Goal: Task Accomplishment & Management: Complete application form

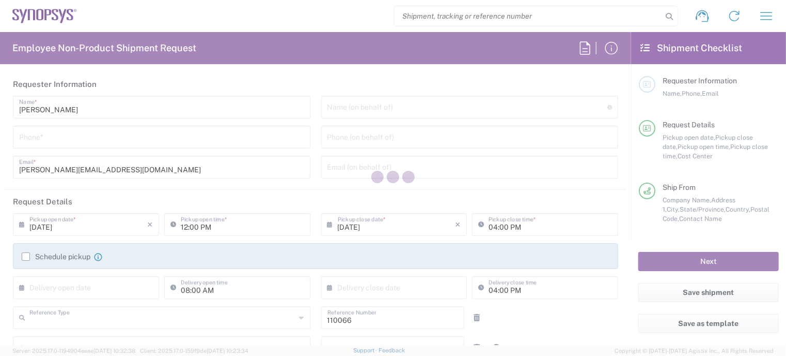
type input "Department"
type input "US01, CIO, IT, ESS2 110066"
type input "[US_STATE]"
type input "[GEOGRAPHIC_DATA]"
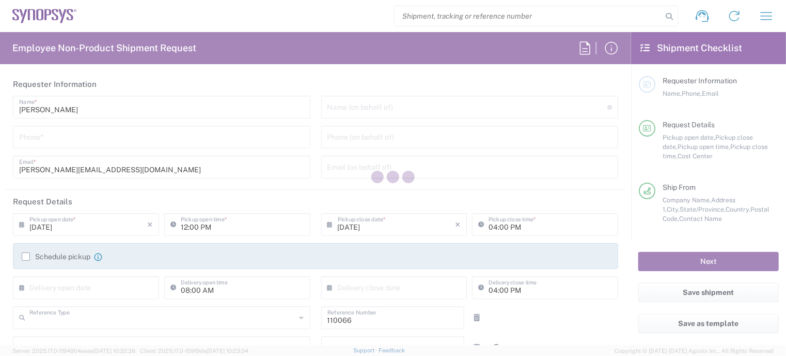
type input "Delivered at Place"
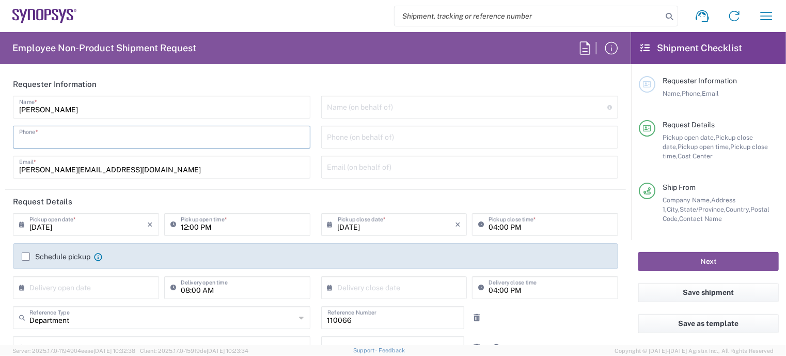
click at [130, 138] on input "tel" at bounding box center [161, 136] width 285 height 18
type input "Marlboro US04"
click at [79, 145] on div "Phone *" at bounding box center [162, 137] width 298 height 23
type input "7819643423"
click at [24, 258] on label "Schedule pickup" at bounding box center [56, 256] width 69 height 8
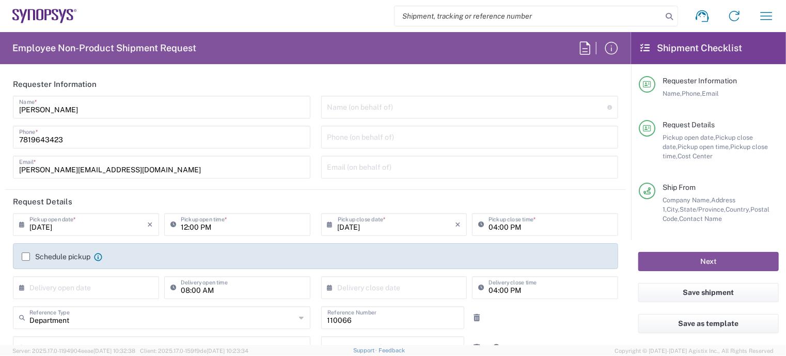
click at [26, 256] on input "Schedule pickup" at bounding box center [26, 256] width 0 height 0
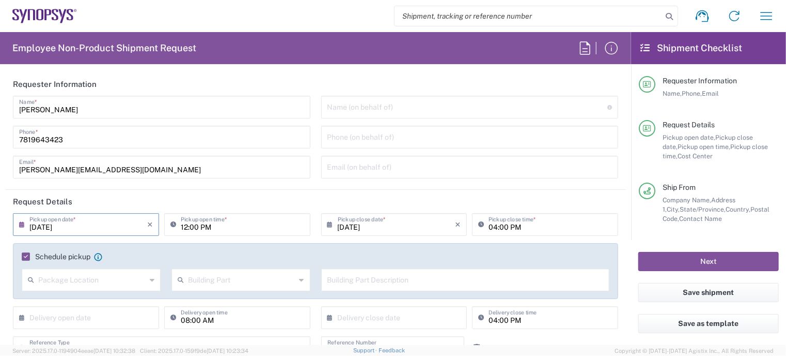
click at [47, 225] on input "[DATE]" at bounding box center [88, 223] width 118 height 18
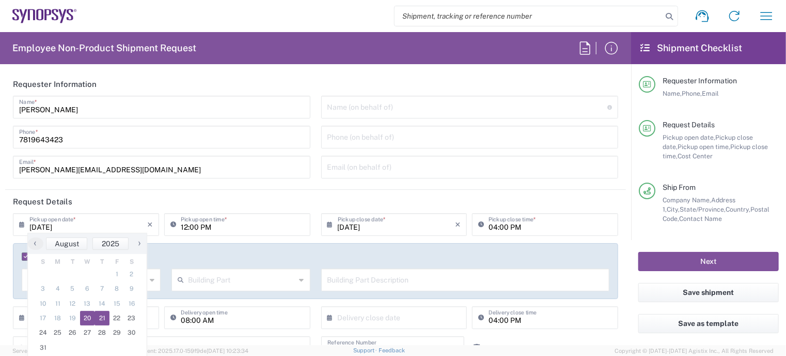
click at [101, 316] on span "21" at bounding box center [102, 318] width 15 height 14
type input "[DATE]"
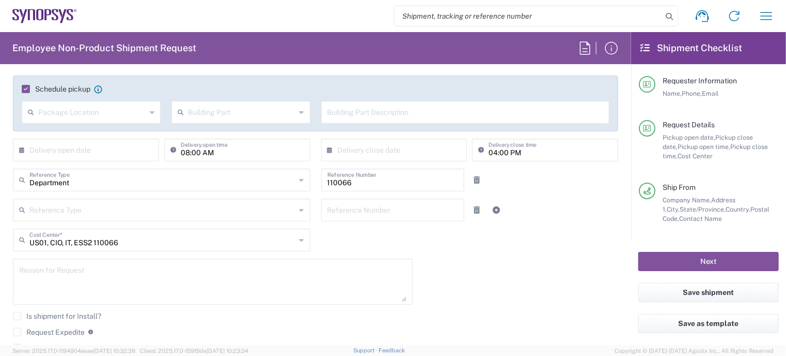
scroll to position [167, 0]
click at [102, 269] on textarea at bounding box center [213, 281] width 388 height 40
paste textarea "INC0876750"
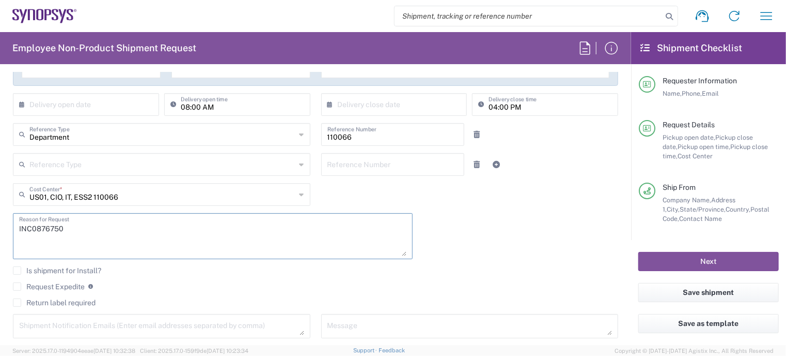
type textarea "INC0876750"
click at [47, 301] on label "Return label required" at bounding box center [54, 302] width 83 height 8
click at [17, 302] on input "Return label required" at bounding box center [17, 302] width 0 height 0
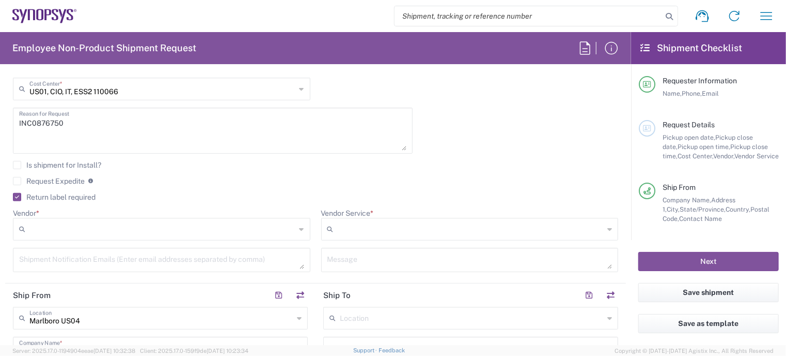
scroll to position [320, 0]
click at [18, 196] on label "Return label required" at bounding box center [54, 195] width 83 height 8
click at [15, 195] on input "Return label required" at bounding box center [15, 195] width 0 height 0
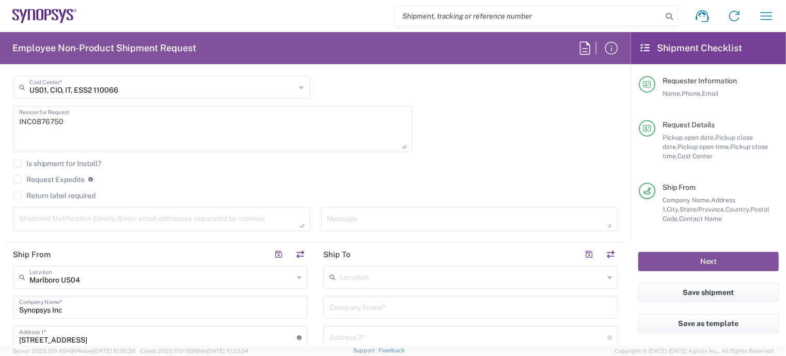
scroll to position [415, 0]
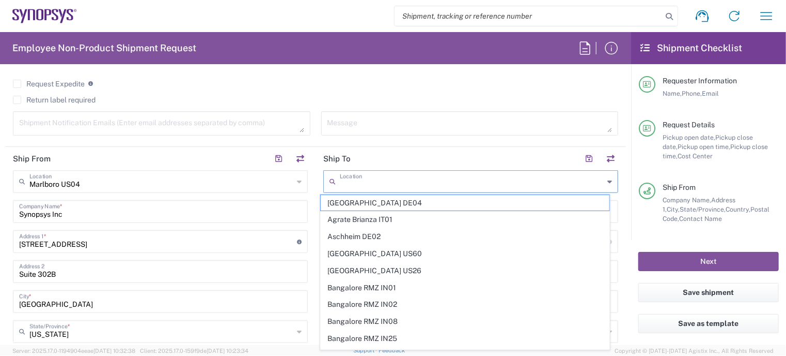
click at [341, 182] on input "text" at bounding box center [472, 181] width 264 height 18
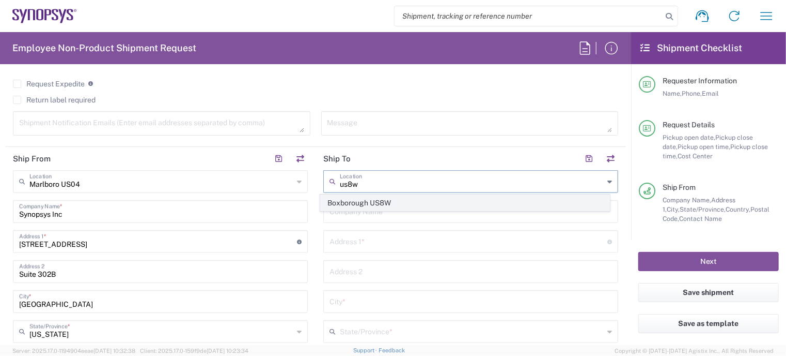
click at [352, 202] on span "Boxborough US8W" at bounding box center [465, 203] width 289 height 16
type input "Boxborough US8W"
type input "Synopsys Inc"
type input "[STREET_ADDRESS]"
type input "[GEOGRAPHIC_DATA]"
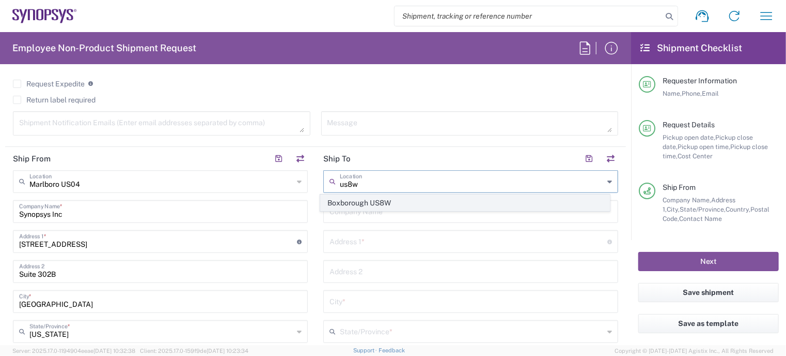
type input "[US_STATE]"
type input "01719"
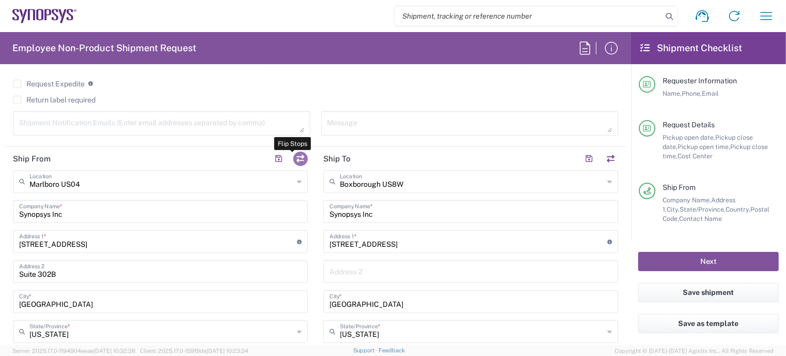
click at [298, 158] on button "button" at bounding box center [301, 158] width 14 height 14
type input "Boxborough US8W"
type input "[STREET_ADDRESS]"
type input "[GEOGRAPHIC_DATA]"
type input "01719"
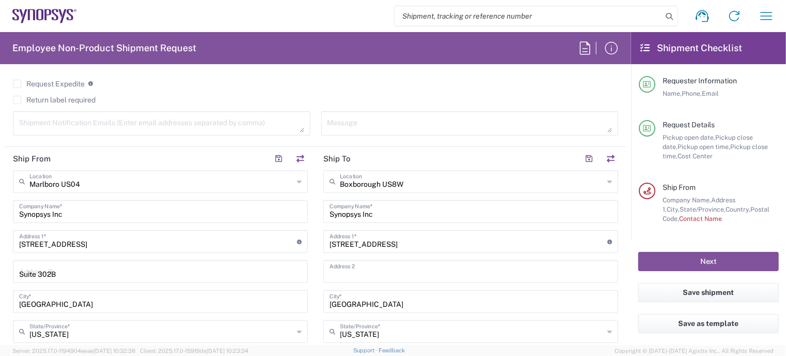
type input "Marlboro US04"
type input "[STREET_ADDRESS]"
type input "Suite 302B"
type input "[GEOGRAPHIC_DATA]"
type input "01752"
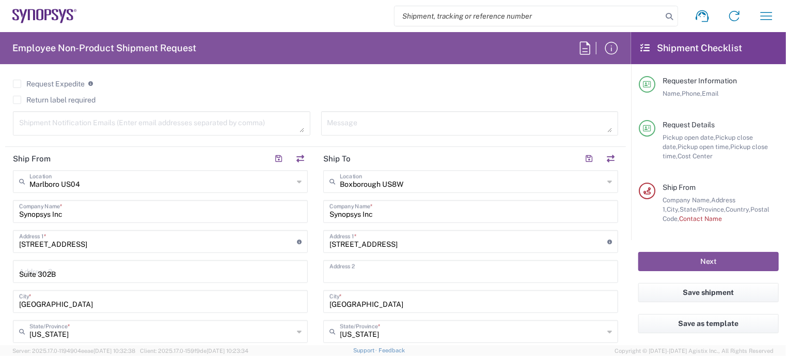
type input "[PERSON_NAME]"
type input "[PERSON_NAME][EMAIL_ADDRESS][DOMAIN_NAME]"
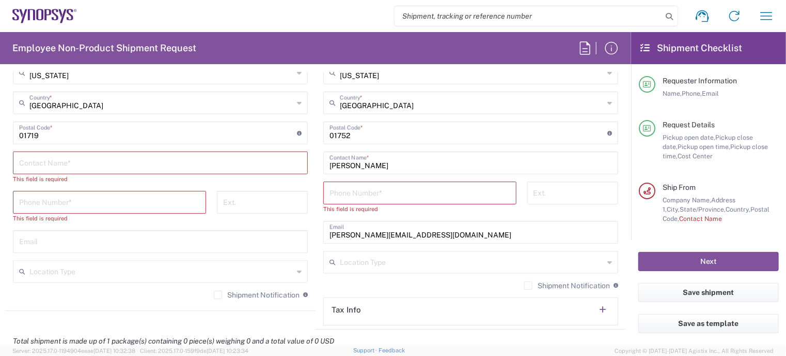
scroll to position [675, 0]
click at [68, 159] on input "text" at bounding box center [160, 161] width 283 height 18
paste input "[PERSON_NAME]"
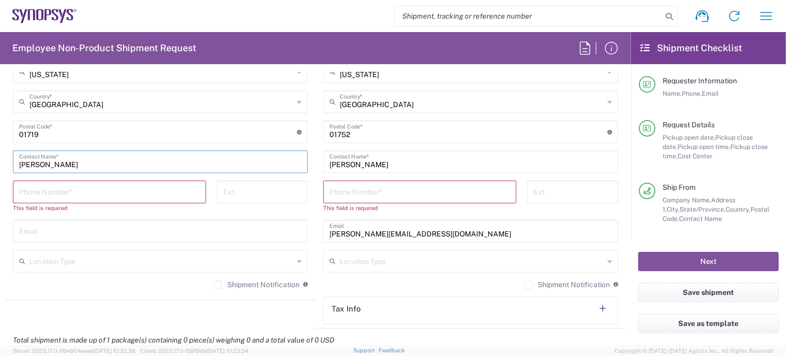
type input "[PERSON_NAME]"
click at [74, 192] on input "tel" at bounding box center [109, 191] width 181 height 18
paste input "[PHONE_NUMBER]"
click at [58, 192] on input "[PHONE_NUMBER]" at bounding box center [109, 191] width 181 height 18
type input "6507721793"
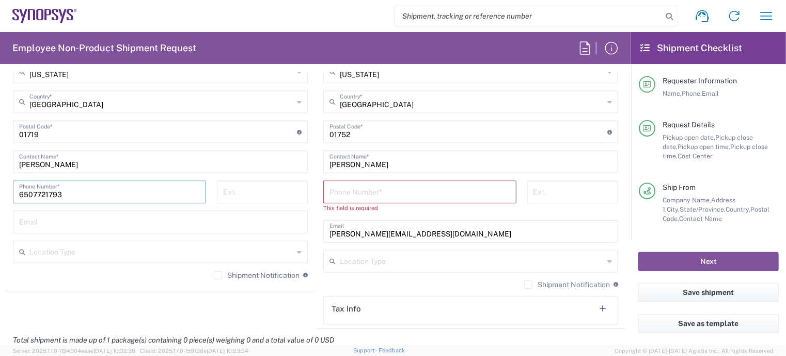
click at [346, 191] on input "tel" at bounding box center [420, 191] width 181 height 18
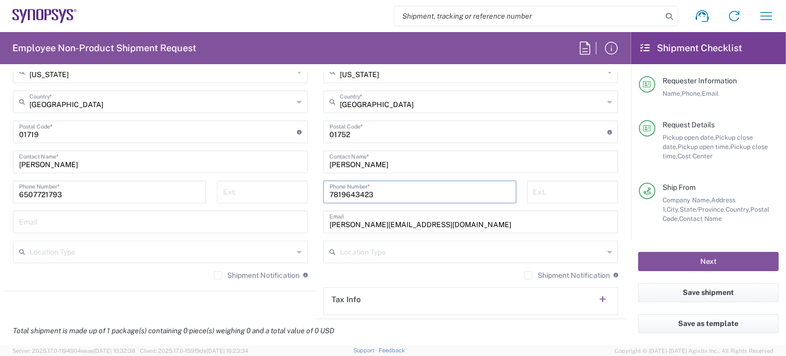
type input "7819643423"
click at [155, 224] on input "text" at bounding box center [160, 221] width 283 height 18
click at [67, 226] on input "text" at bounding box center [160, 221] width 283 height 18
paste input "[EMAIL_ADDRESS][DOMAIN_NAME]"
type input "[EMAIL_ADDRESS][DOMAIN_NAME]"
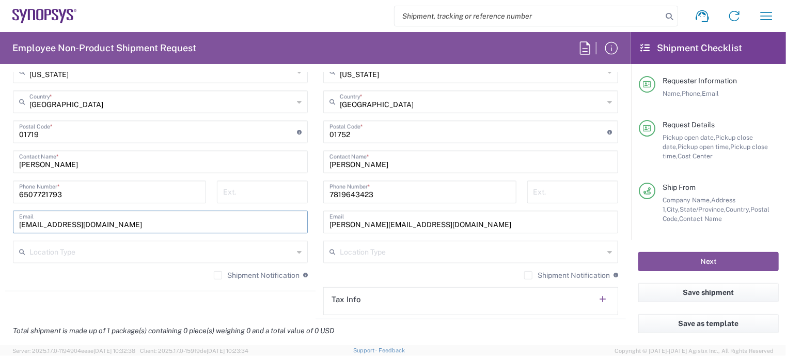
click at [213, 283] on div "Shipment Notification If checked, a shipment notification email will be sent to…" at bounding box center [160, 278] width 295 height 17
click at [213, 280] on div "Shipment Notification If checked, a shipment notification email will be sent to…" at bounding box center [160, 278] width 295 height 17
click at [211, 279] on div "Shipment Notification If checked, a shipment notification email will be sent to…" at bounding box center [160, 278] width 295 height 17
click at [214, 274] on label "Shipment Notification" at bounding box center [257, 275] width 86 height 8
click at [218, 275] on input "Shipment Notification" at bounding box center [218, 275] width 0 height 0
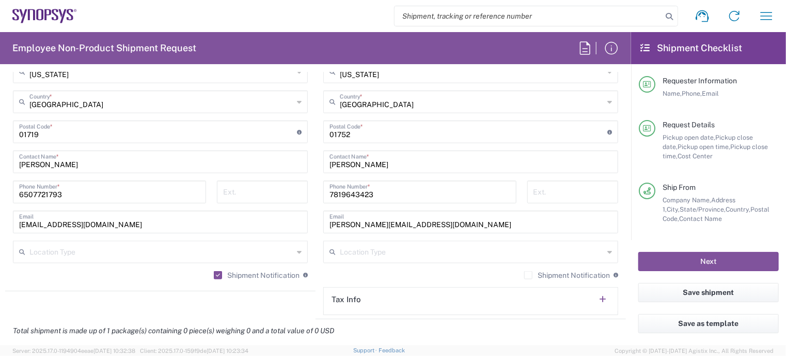
click at [525, 272] on label "Shipment Notification" at bounding box center [568, 275] width 86 height 8
click at [529, 275] on input "Shipment Notification" at bounding box center [529, 275] width 0 height 0
click at [57, 287] on agx-form-section "Ship From [GEOGRAPHIC_DATA] [GEOGRAPHIC_DATA] Location [GEOGRAPHIC_DATA] [GEOGR…" at bounding box center [160, 89] width 311 height 404
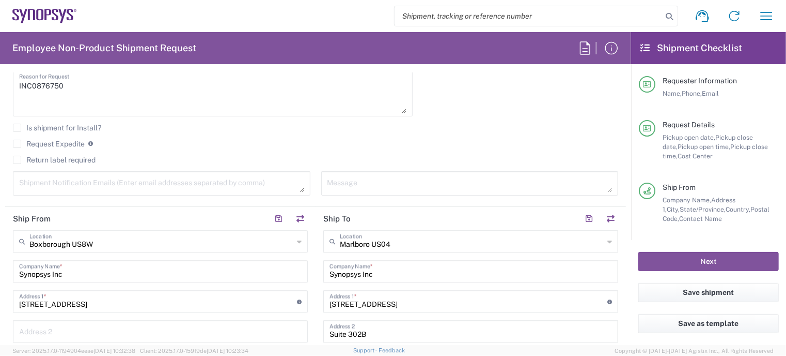
scroll to position [356, 0]
click at [58, 192] on div "Shipment Notification Emails (Enter email addresses separated by comma)" at bounding box center [162, 183] width 298 height 24
click at [59, 188] on textarea at bounding box center [161, 183] width 285 height 18
paste textarea "[EMAIL_ADDRESS][DOMAIN_NAME]"
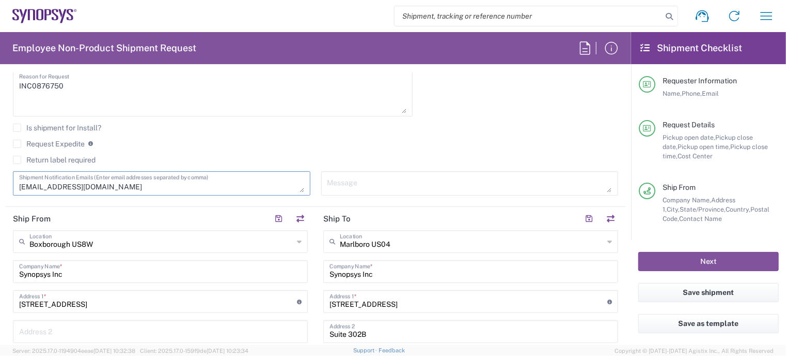
type textarea "[EMAIL_ADDRESS][DOMAIN_NAME]"
click at [19, 159] on label "Return label required" at bounding box center [54, 160] width 83 height 8
click at [17, 160] on input "Return label required" at bounding box center [17, 160] width 0 height 0
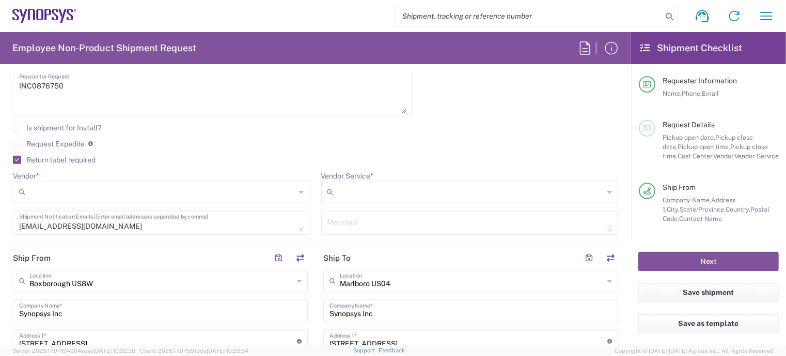
click at [96, 194] on input "Vendor *" at bounding box center [162, 191] width 267 height 17
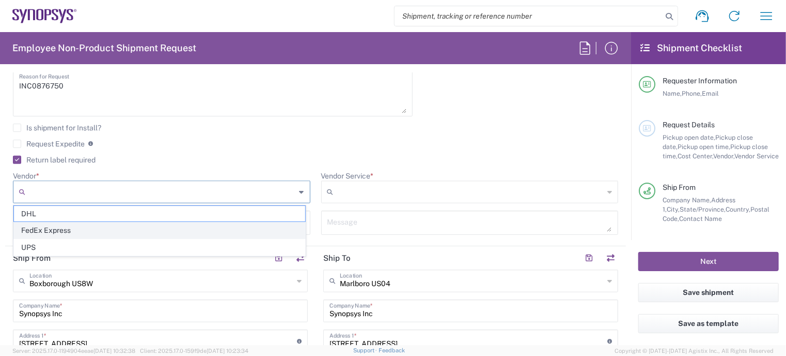
click at [84, 223] on span "FedEx Express" at bounding box center [159, 230] width 291 height 16
type input "FedEx Express"
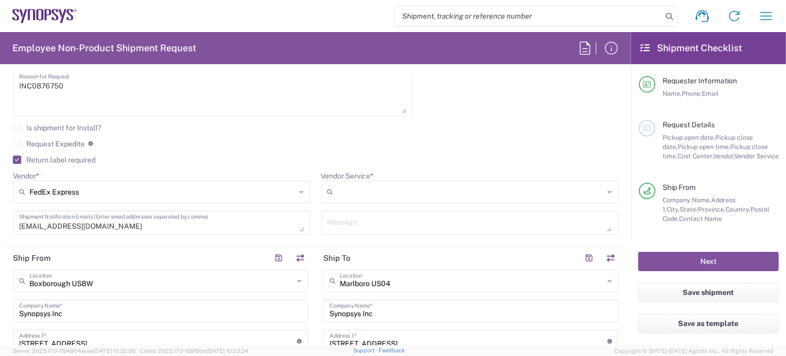
click at [343, 177] on label "Vendor Service *" at bounding box center [347, 175] width 53 height 9
click at [343, 183] on input "Vendor Service *" at bounding box center [471, 191] width 267 height 17
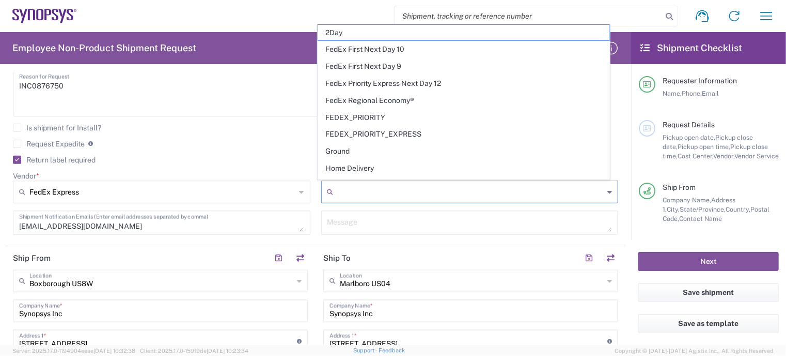
click at [348, 184] on input "Vendor Service *" at bounding box center [471, 191] width 267 height 17
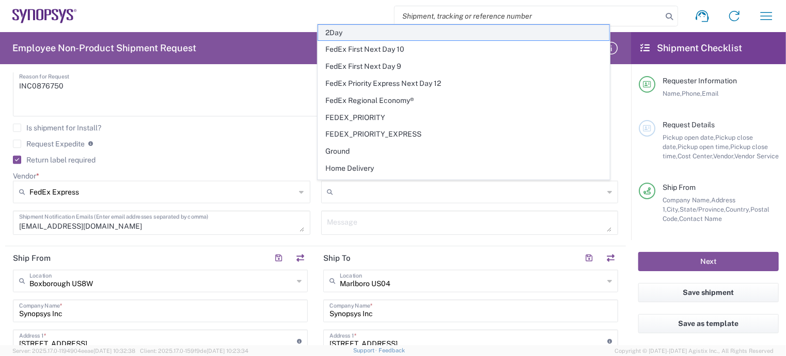
click at [377, 33] on span "2Day" at bounding box center [463, 33] width 291 height 16
type input "2Day"
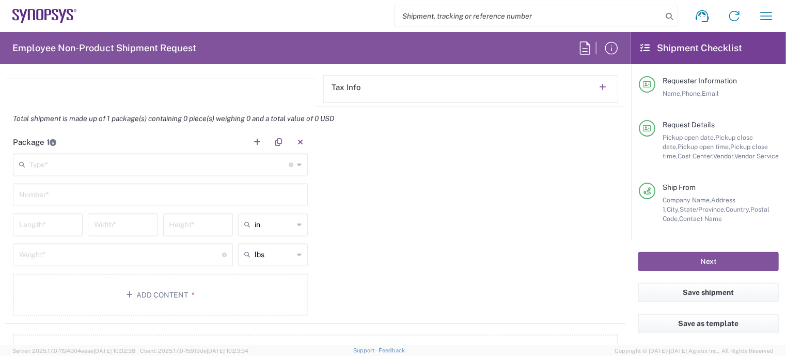
scroll to position [926, 0]
click at [117, 166] on input "text" at bounding box center [158, 164] width 259 height 18
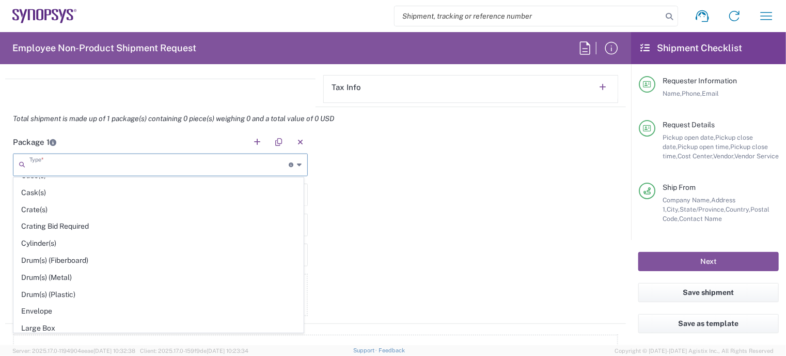
scroll to position [227, 0]
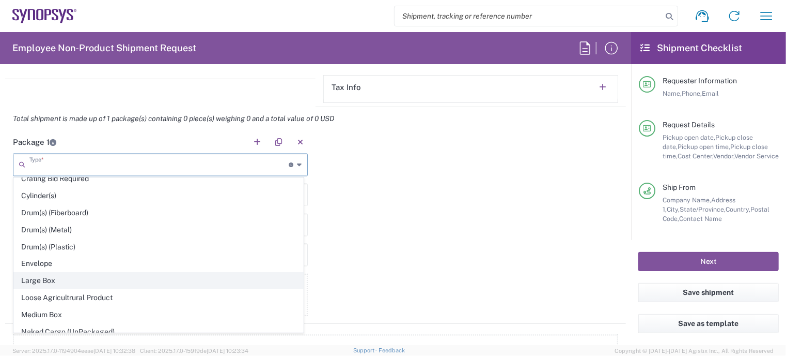
click at [75, 275] on span "Large Box" at bounding box center [158, 280] width 289 height 16
type input "Large Box"
type input "17.5"
type input "12.5"
type input "3"
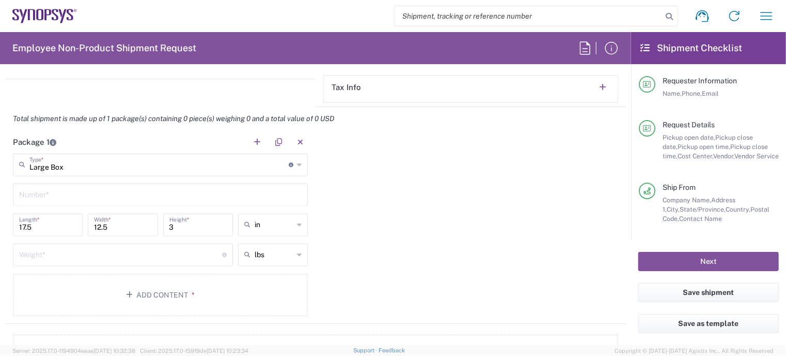
click at [95, 196] on input "text" at bounding box center [160, 194] width 283 height 18
type input "1"
click at [87, 250] on input "number" at bounding box center [120, 254] width 203 height 18
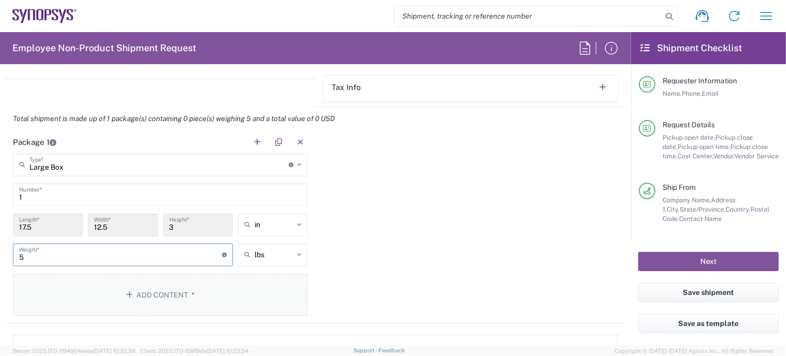
type input "5"
click at [112, 307] on button "Add Content *" at bounding box center [160, 294] width 295 height 42
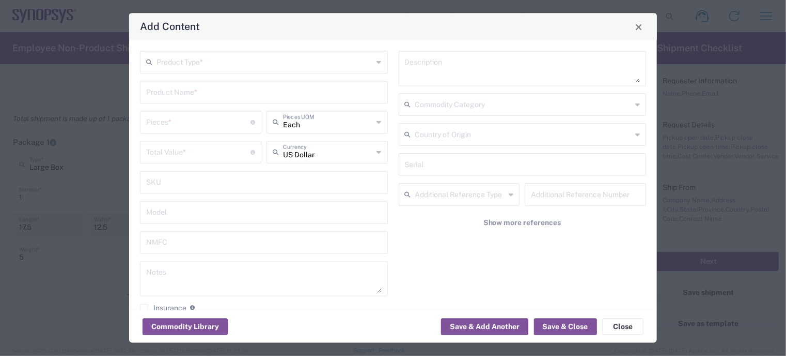
click at [207, 62] on input "text" at bounding box center [265, 62] width 217 height 18
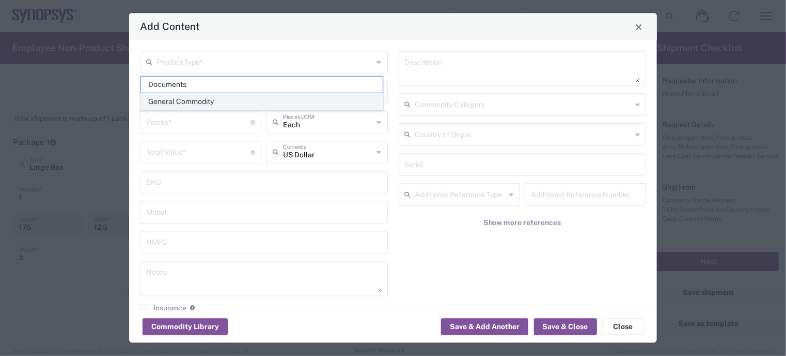
click at [199, 99] on span "General Commodity" at bounding box center [262, 102] width 242 height 16
type input "General Commodity"
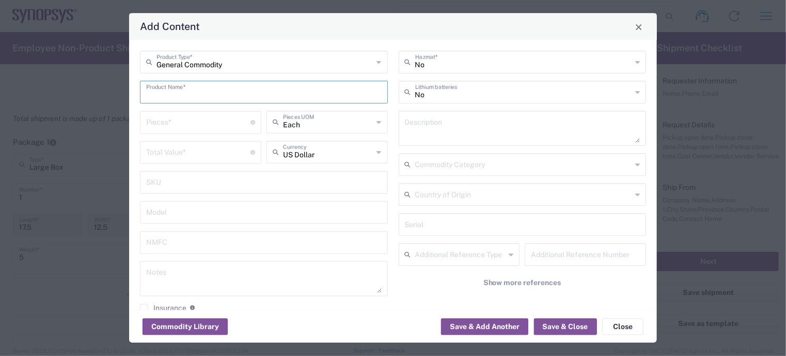
click at [196, 89] on input "text" at bounding box center [264, 92] width 236 height 18
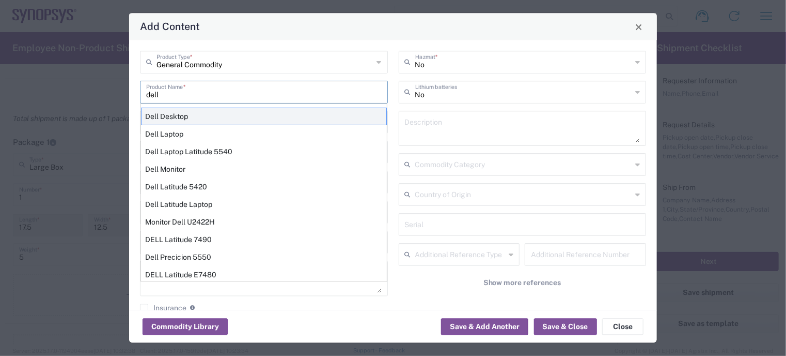
click at [186, 123] on div "Dell Desktop" at bounding box center [264, 117] width 246 height 18
type input "Dell Desktop"
type textarea "Dell All in One Workstation"
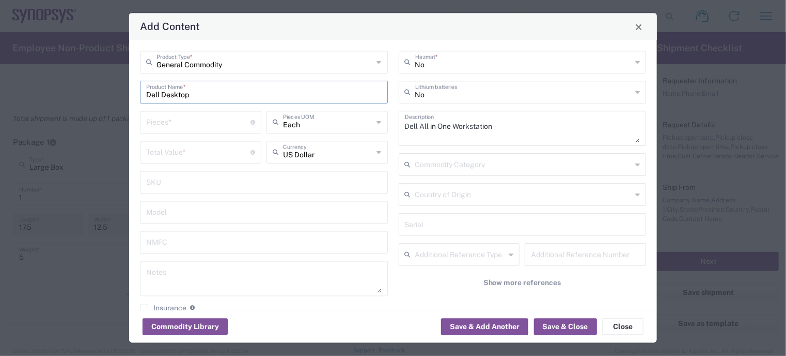
click at [176, 125] on input "number" at bounding box center [198, 122] width 104 height 18
type input "1"
click at [181, 149] on input "number" at bounding box center [198, 152] width 104 height 18
type input "950"
click at [553, 324] on button "Save & Close" at bounding box center [565, 326] width 63 height 17
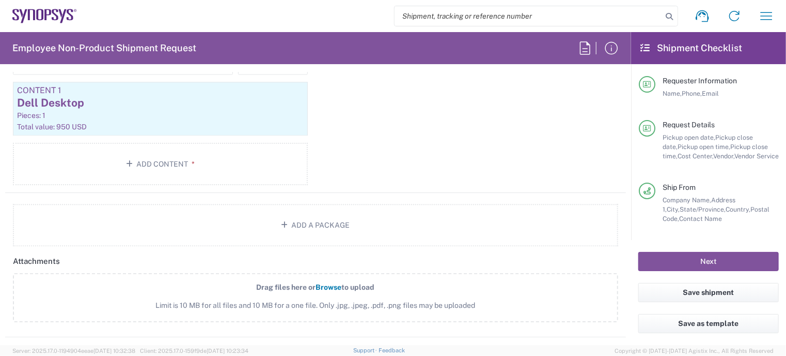
click at [351, 214] on button "Add a Package" at bounding box center [316, 225] width 606 height 42
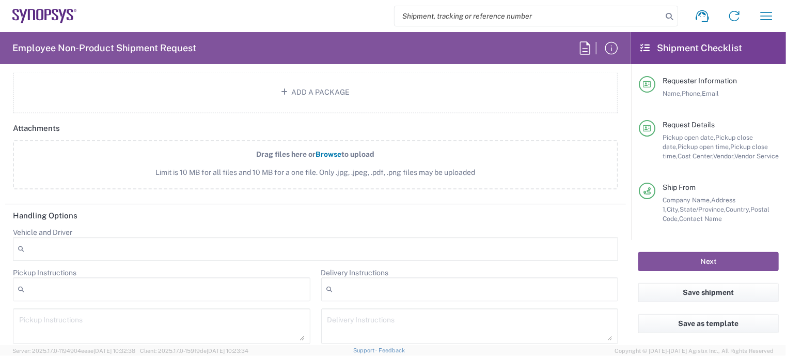
click at [351, 214] on header "Handling Options" at bounding box center [315, 215] width 621 height 23
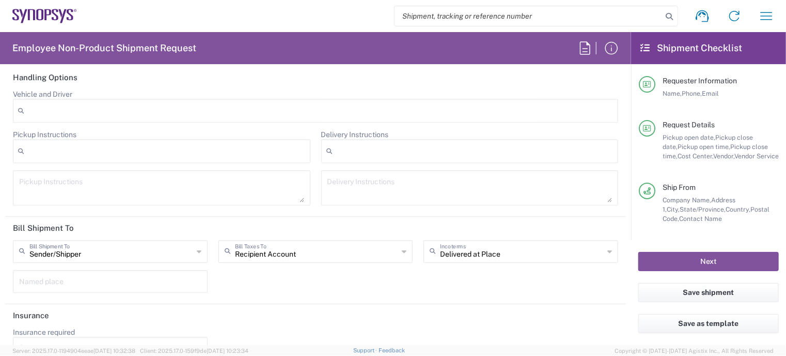
scroll to position [1389, 0]
click at [293, 253] on input "text" at bounding box center [317, 250] width 164 height 18
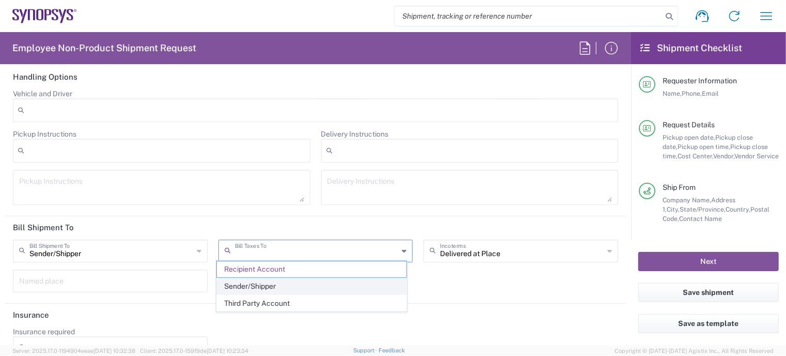
click at [286, 283] on span "Sender/Shipper" at bounding box center [312, 286] width 190 height 16
type input "Sender/Shipper"
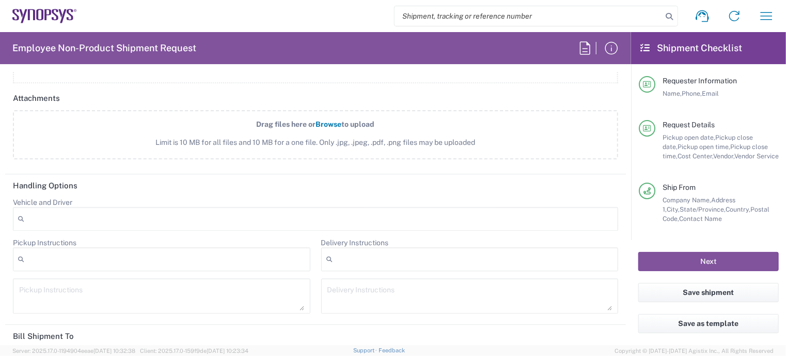
scroll to position [1410, 0]
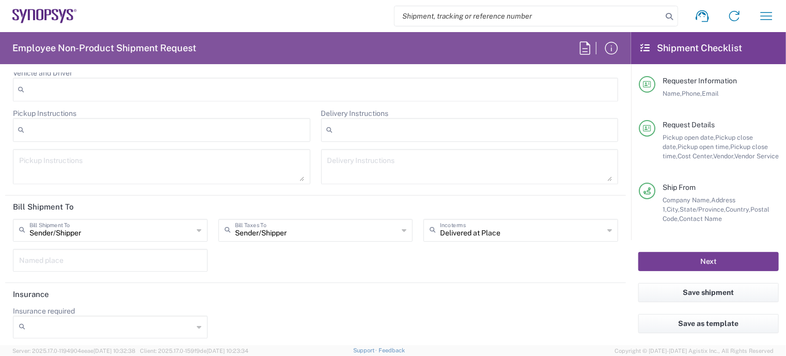
click at [721, 258] on button "Next" at bounding box center [709, 261] width 141 height 19
click at [716, 263] on button "Next" at bounding box center [709, 261] width 141 height 19
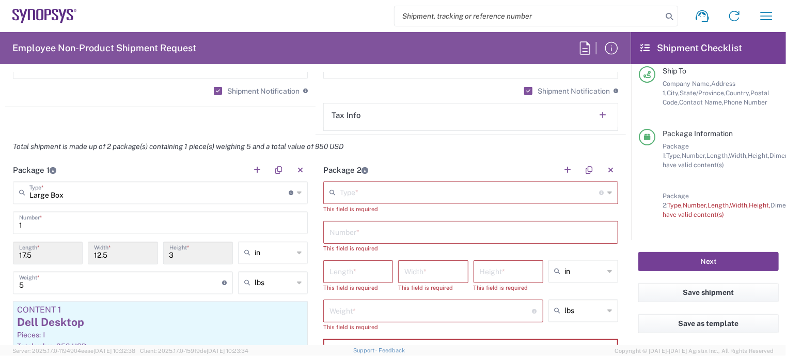
scroll to position [886, 0]
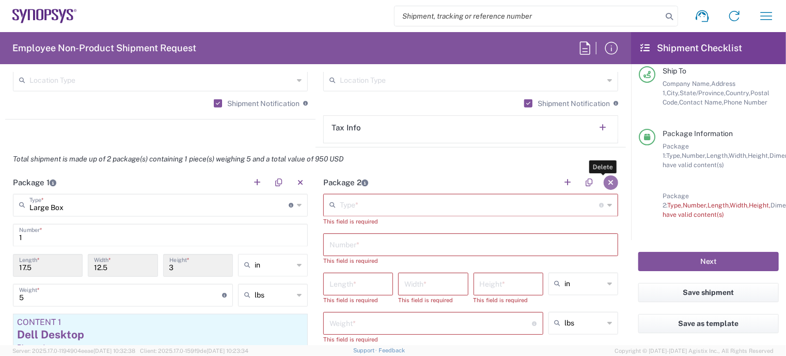
click at [604, 178] on button "button" at bounding box center [611, 182] width 14 height 14
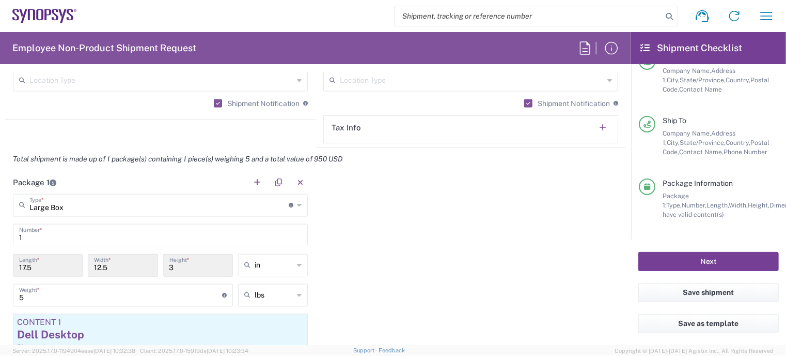
click at [685, 260] on button "Next" at bounding box center [709, 261] width 141 height 19
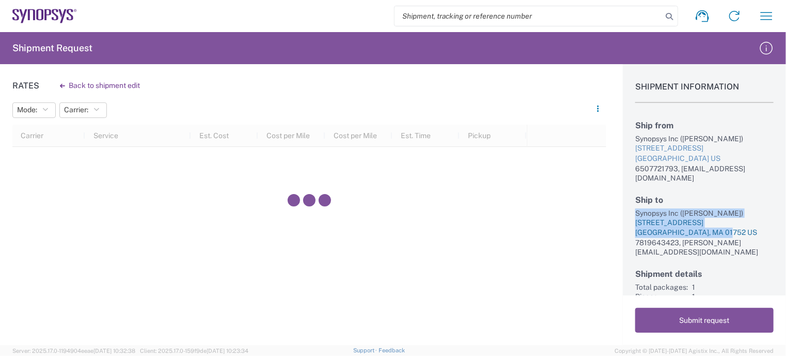
drag, startPoint x: 636, startPoint y: 199, endPoint x: 731, endPoint y: 221, distance: 97.5
click at [731, 221] on div "Ship to Synopsys Inc ([PERSON_NAME]) [STREET_ADDRESS] US 7819643423, [PERSON_NA…" at bounding box center [705, 225] width 138 height 61
copy div "Synopsys Inc ([PERSON_NAME]) [STREET_ADDRESS]"
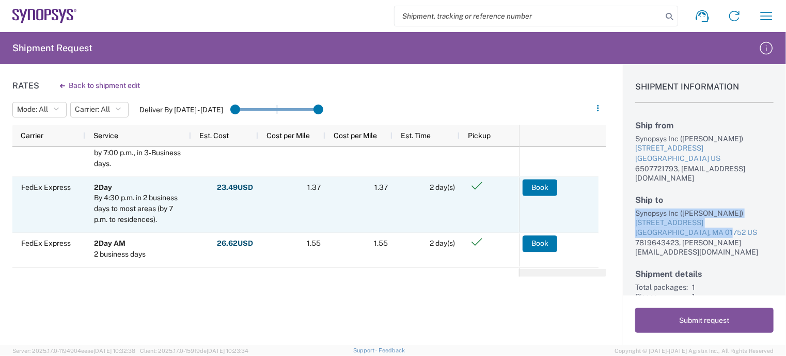
scroll to position [25, 0]
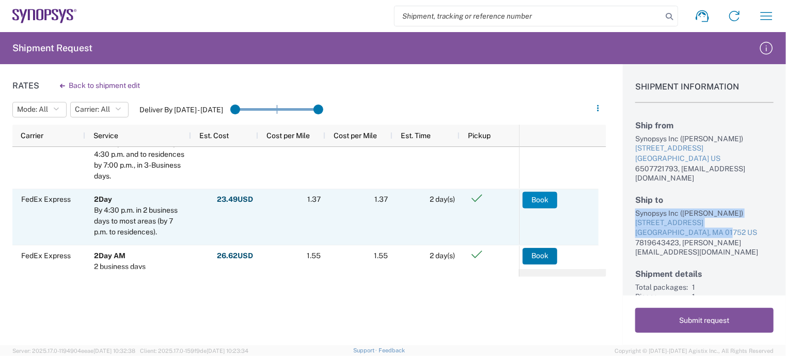
click at [544, 200] on button "Book" at bounding box center [540, 199] width 35 height 17
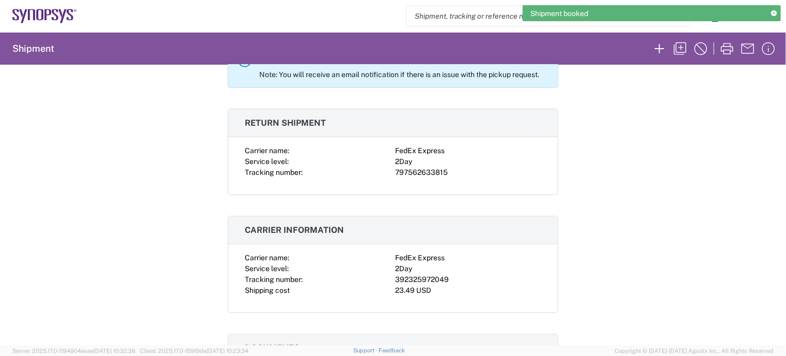
scroll to position [105, 0]
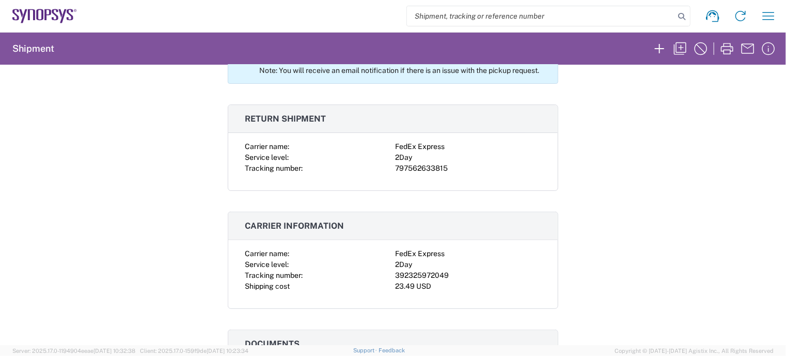
click at [407, 272] on div "392325972049" at bounding box center [468, 275] width 146 height 11
copy div "392325972049"
click at [437, 167] on div "797562633815" at bounding box center [468, 168] width 146 height 11
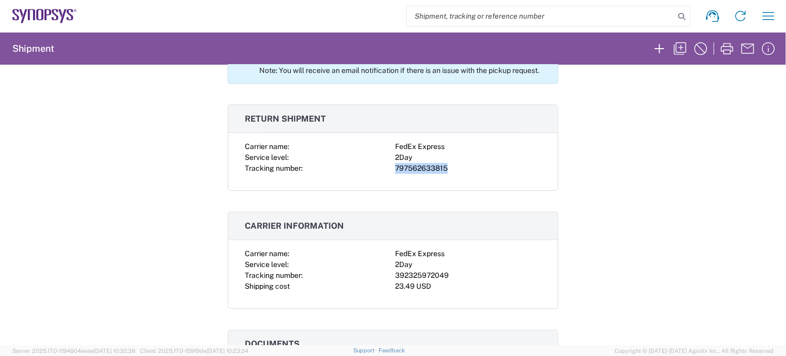
copy div "797562633815"
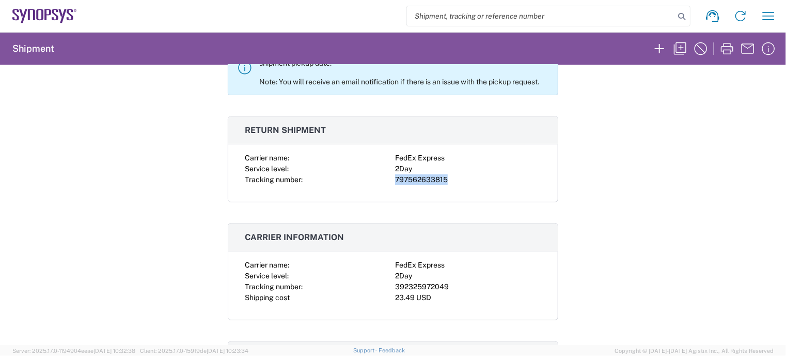
scroll to position [0, 0]
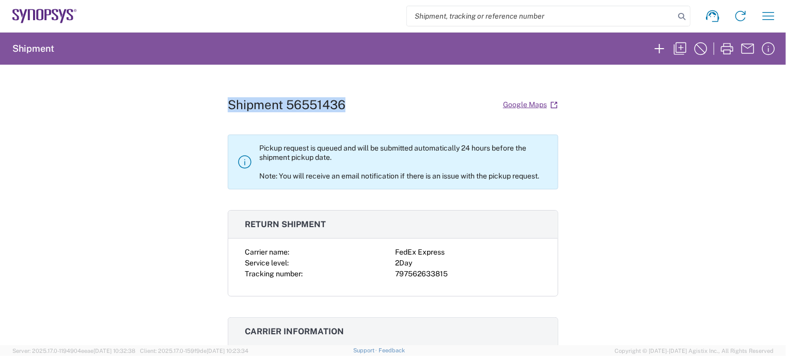
drag, startPoint x: 351, startPoint y: 83, endPoint x: 225, endPoint y: 88, distance: 126.2
click at [228, 88] on div "Shipment 56551436 Google Maps Pickup request is queued and will be submitted au…" at bounding box center [393, 205] width 331 height 280
copy h1 "Shipment 56551436"
